Goal: Information Seeking & Learning: Learn about a topic

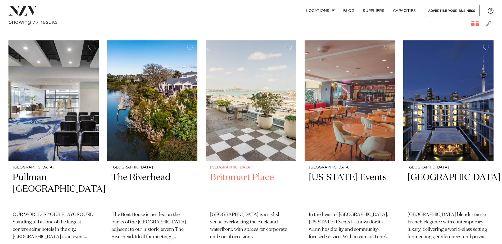
scroll to position [106, 0]
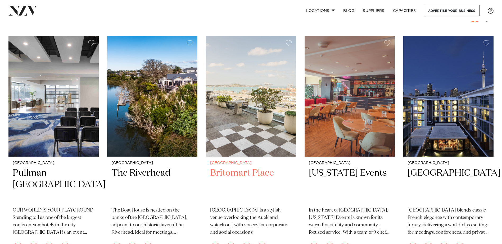
click at [235, 130] on img at bounding box center [251, 96] width 90 height 121
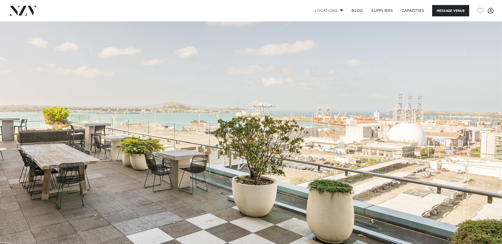
click at [333, 10] on link "Locations" at bounding box center [328, 10] width 37 height 11
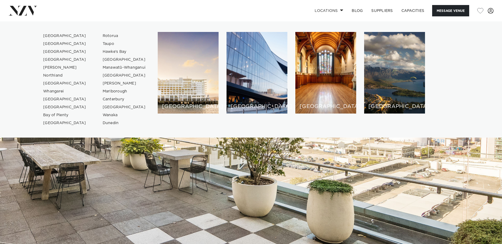
click at [191, 69] on div "[GEOGRAPHIC_DATA]" at bounding box center [188, 73] width 61 height 82
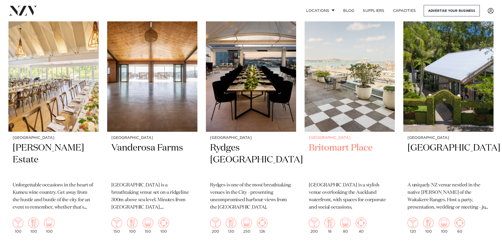
scroll to position [238, 0]
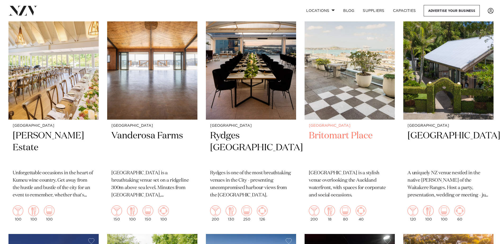
click at [351, 69] on img at bounding box center [349, 59] width 90 height 121
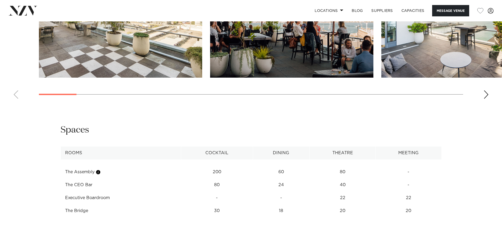
scroll to position [635, 0]
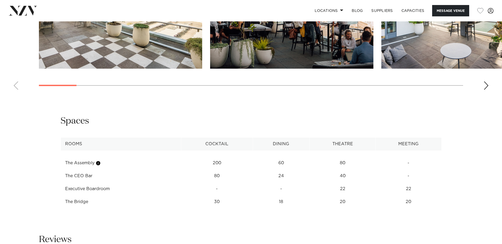
click at [80, 203] on td "The Bridge" at bounding box center [121, 202] width 121 height 13
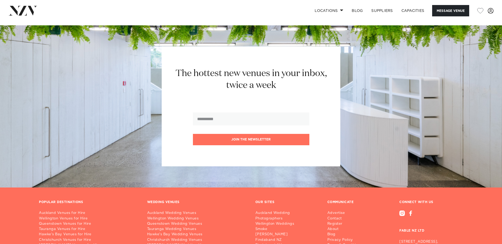
scroll to position [1425, 0]
